Goal: Task Accomplishment & Management: Manage account settings

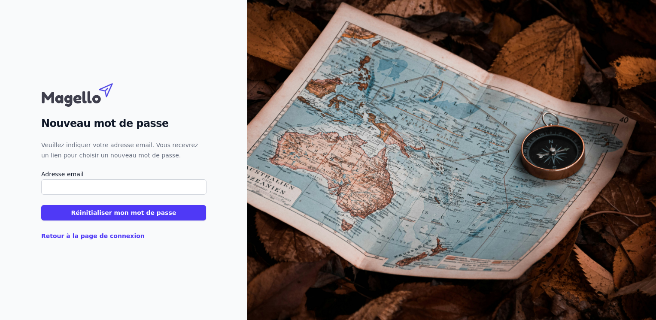
click at [88, 190] on input "Adresse email" at bounding box center [123, 186] width 165 height 15
paste input "melanie+blog@magello.ai"
type input "melanie+blog@magello.ai"
click at [63, 217] on button "Réinitialiser mon mot de passe" at bounding box center [123, 212] width 165 height 15
click at [104, 191] on input "Adresse email" at bounding box center [123, 186] width 165 height 15
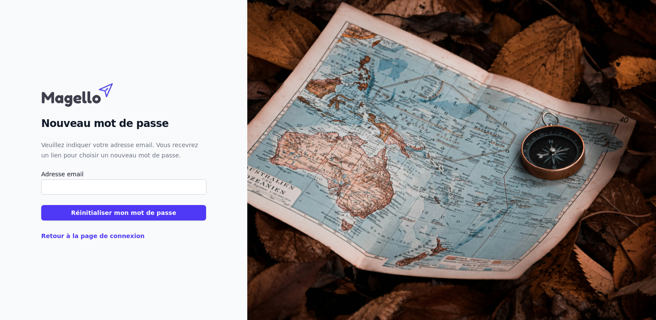
paste input "melanie+blog@magello.ai"
type input "melanie+blog@magello.ai"
click at [47, 212] on button "Réinitialiser mon mot de passe" at bounding box center [123, 212] width 165 height 15
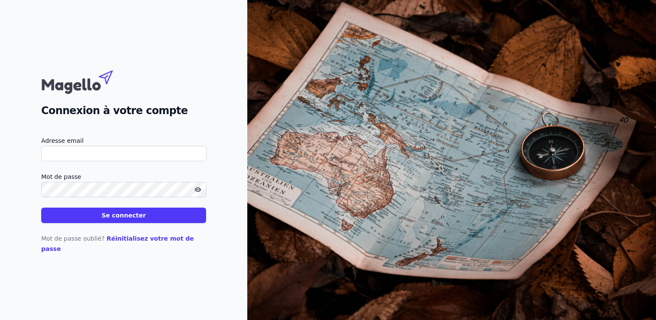
click at [137, 250] on div "Connexion à votre compte Adresse email Mot de passe Se connecter Mot de passe o…" at bounding box center [123, 160] width 247 height 320
click at [96, 161] on input "Adresse email" at bounding box center [123, 153] width 165 height 15
click at [196, 193] on icon "button" at bounding box center [197, 189] width 7 height 7
